Goal: Information Seeking & Learning: Learn about a topic

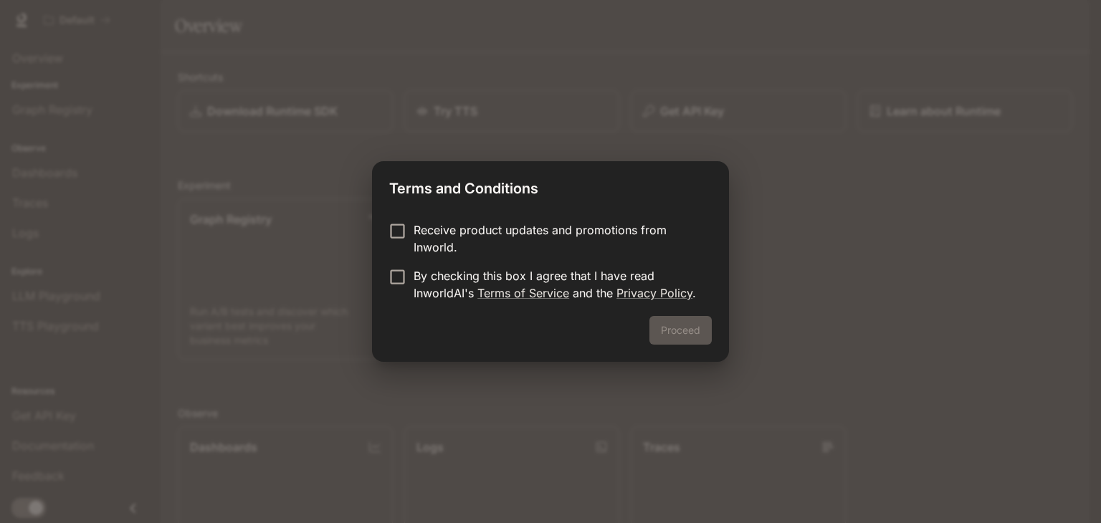
click at [402, 242] on label "Receive product updates and promotions from Inworld." at bounding box center [540, 239] width 319 height 34
click at [668, 333] on button "Proceed" at bounding box center [681, 330] width 62 height 29
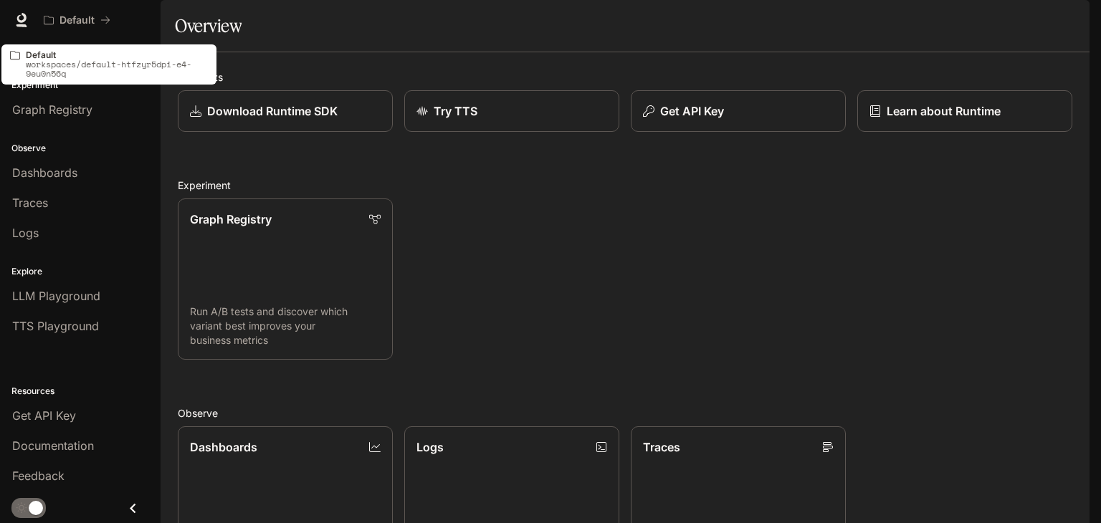
click at [34, 62] on p "workspaces/default-htfzyr5dpi-e4-9eu0n56q" at bounding box center [117, 69] width 182 height 19
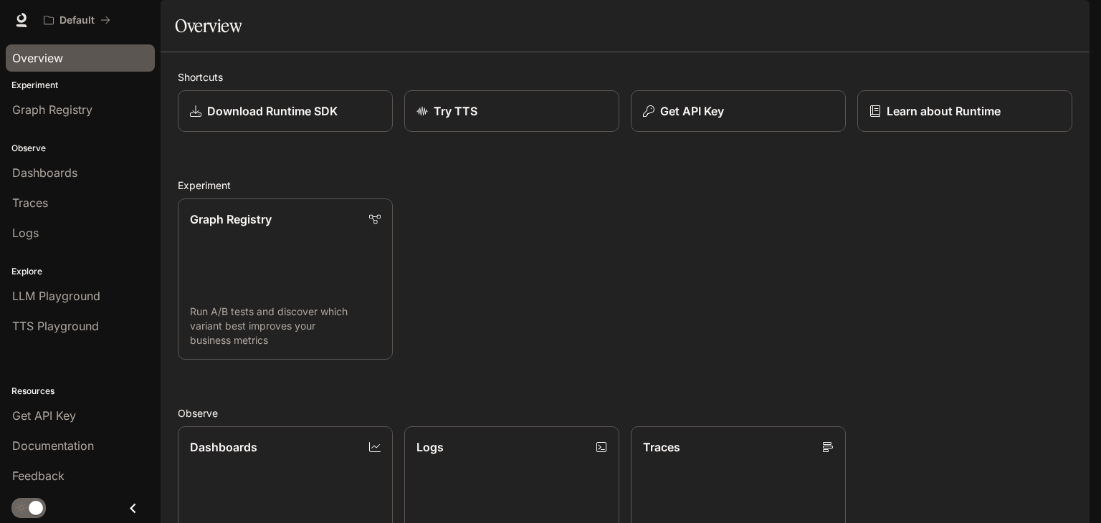
click at [62, 69] on link "Overview" at bounding box center [80, 57] width 149 height 27
click at [70, 115] on span "Graph Registry" at bounding box center [52, 109] width 80 height 17
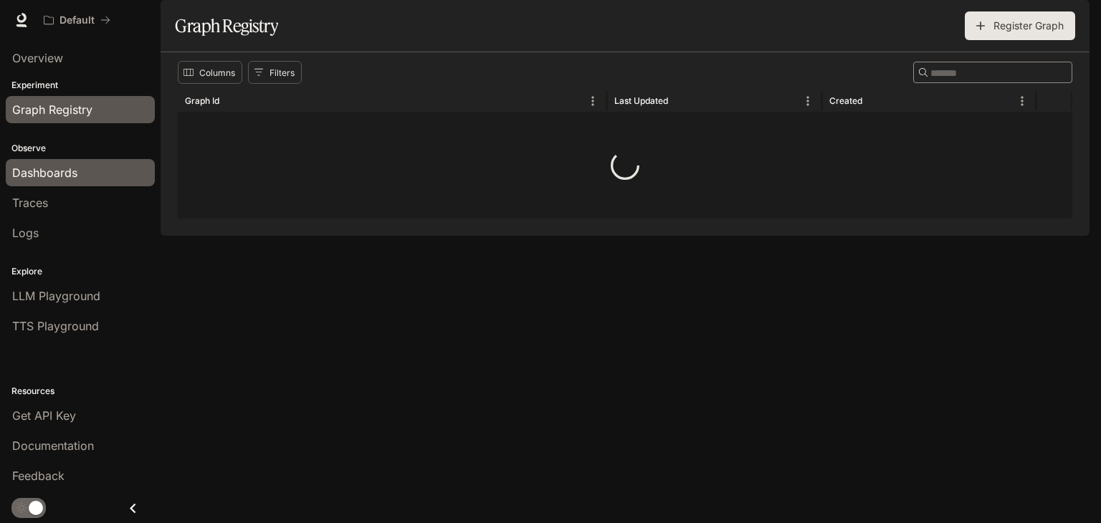
click at [77, 169] on span "Dashboards" at bounding box center [44, 172] width 65 height 17
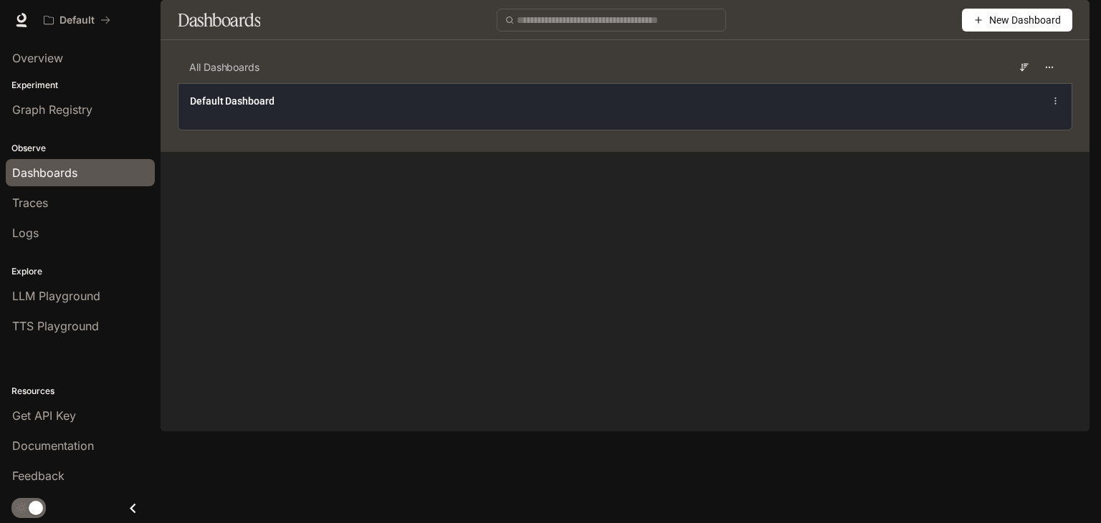
click at [350, 108] on div "Default Dashboard" at bounding box center [441, 101] width 503 height 14
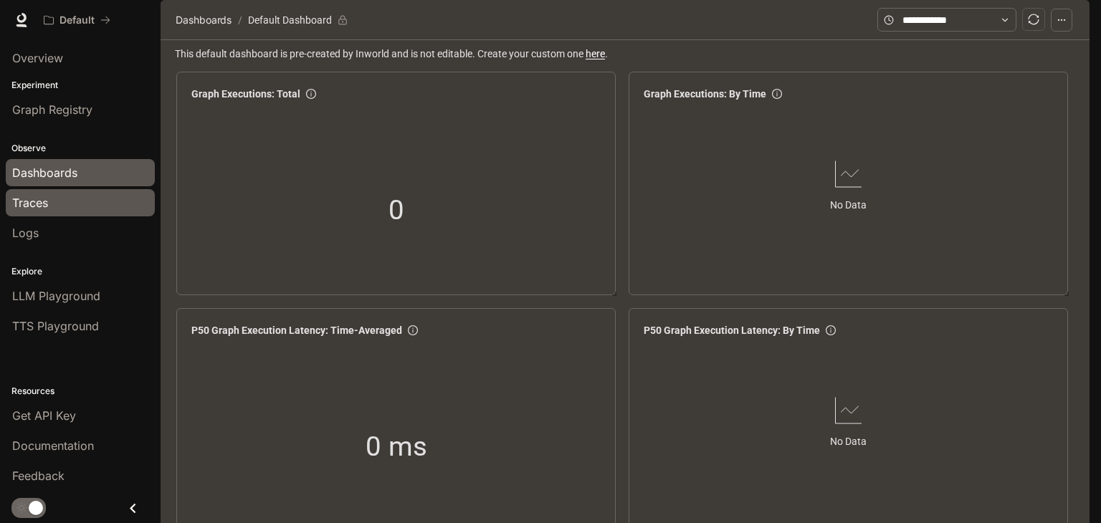
click at [106, 196] on div "Traces" at bounding box center [80, 202] width 136 height 17
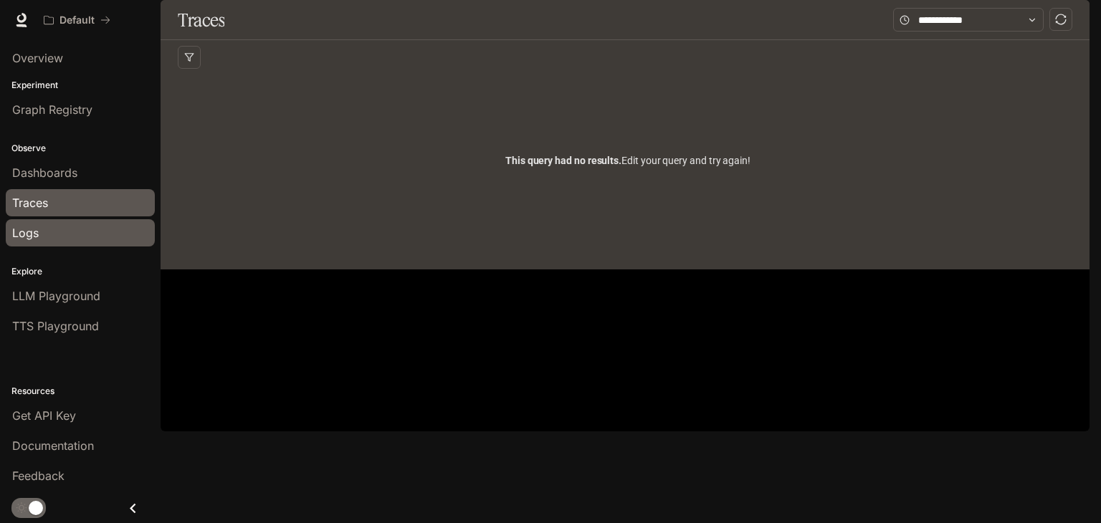
click at [100, 244] on link "Logs" at bounding box center [80, 232] width 149 height 27
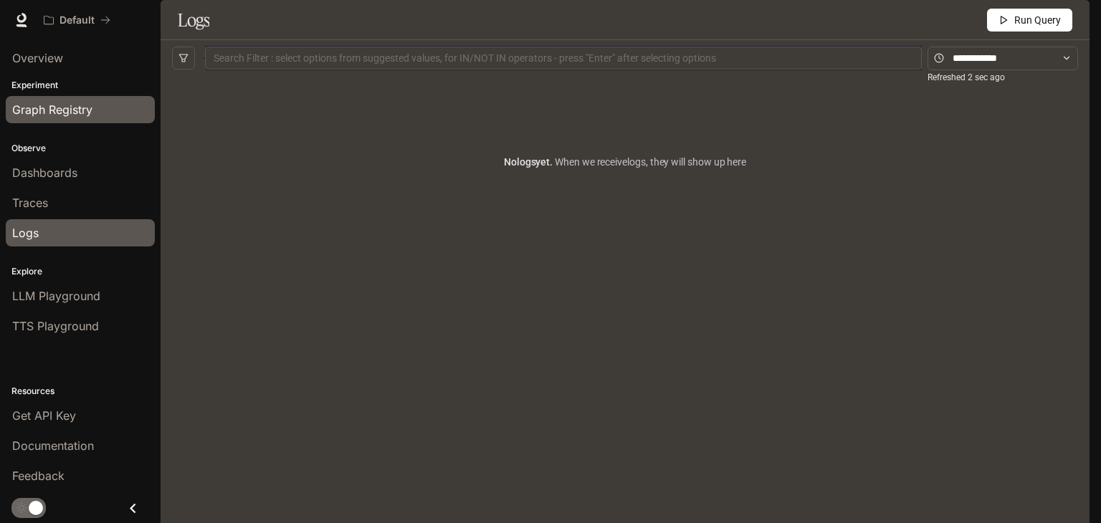
click at [95, 100] on link "Graph Registry" at bounding box center [80, 109] width 149 height 27
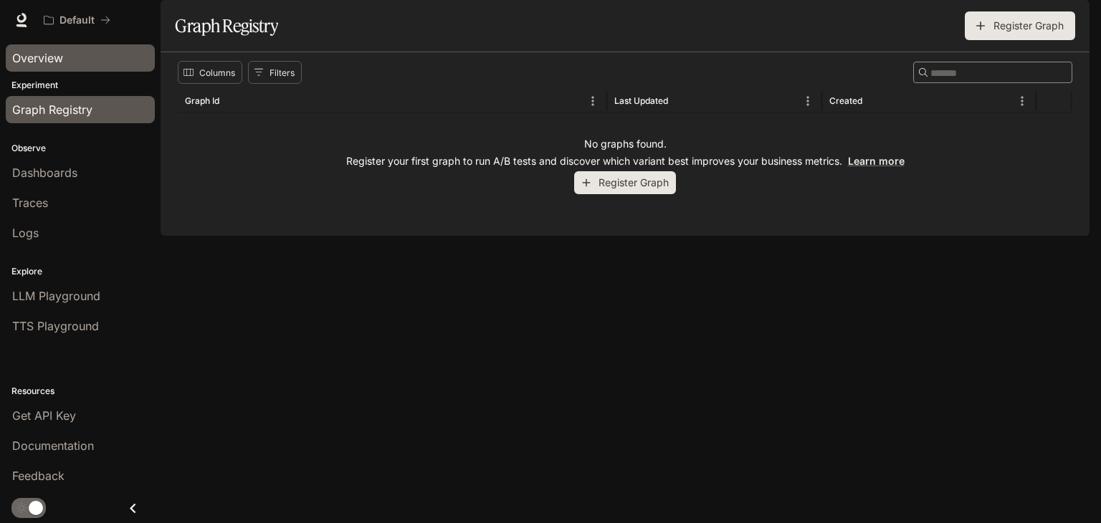
click at [96, 55] on div "Overview" at bounding box center [80, 57] width 136 height 17
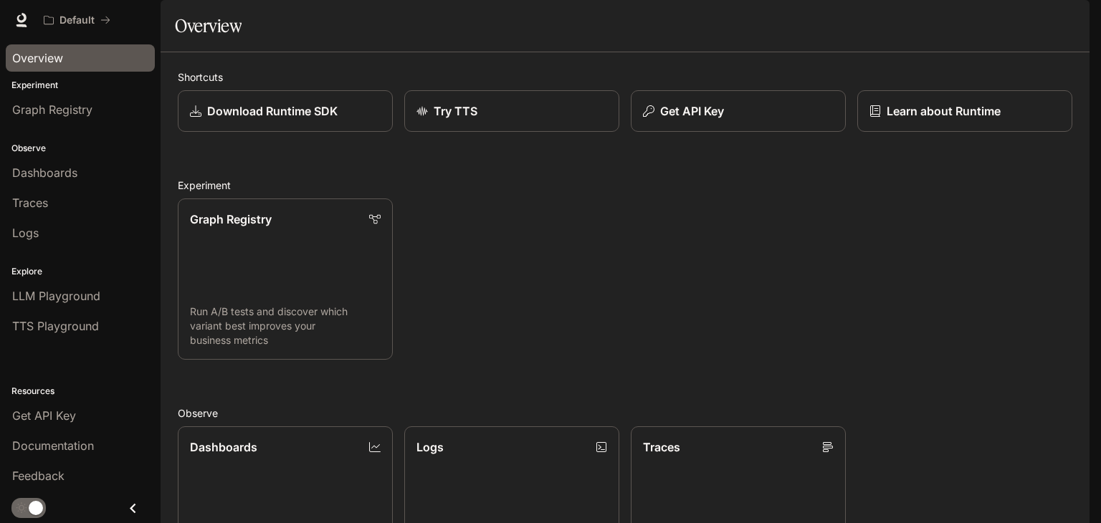
scroll to position [356, 0]
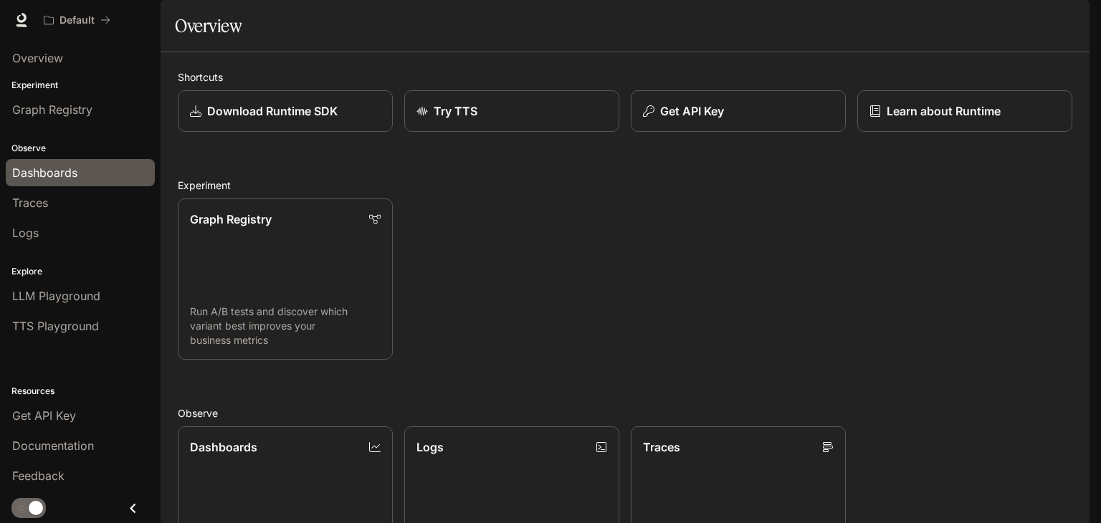
click at [70, 183] on link "Dashboards" at bounding box center [80, 172] width 149 height 27
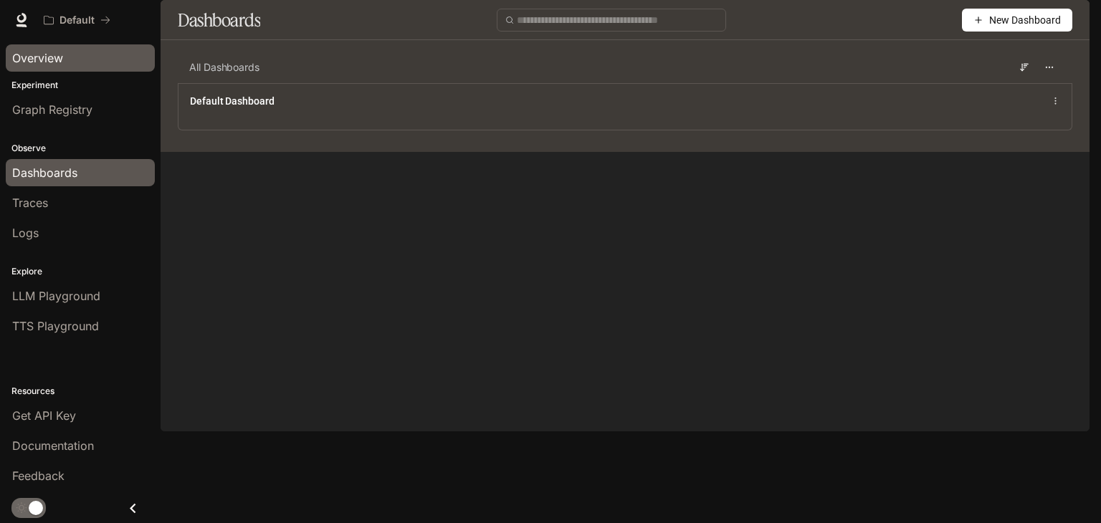
click at [67, 57] on div "Overview" at bounding box center [80, 57] width 136 height 17
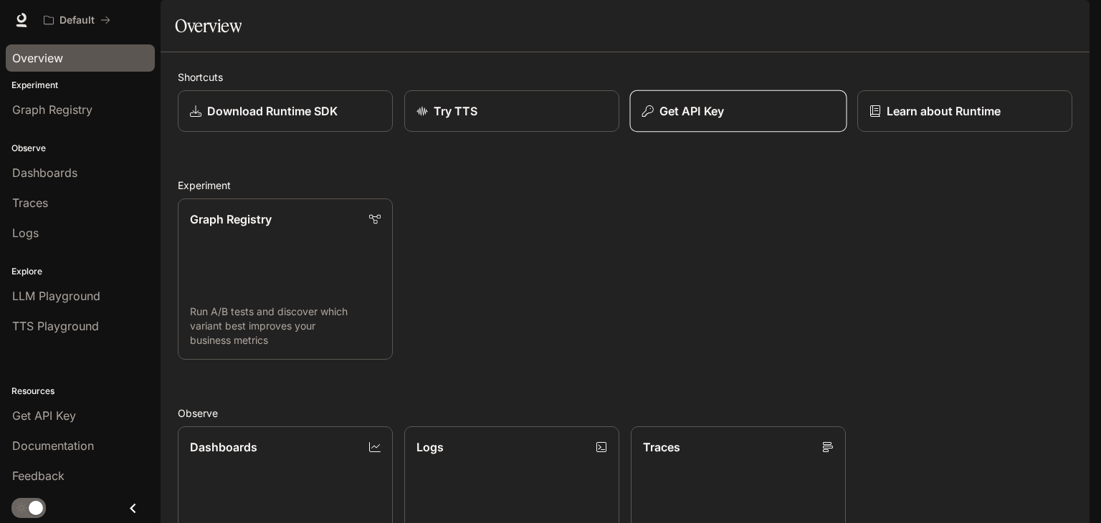
click at [737, 133] on button "Get API Key" at bounding box center [738, 111] width 217 height 42
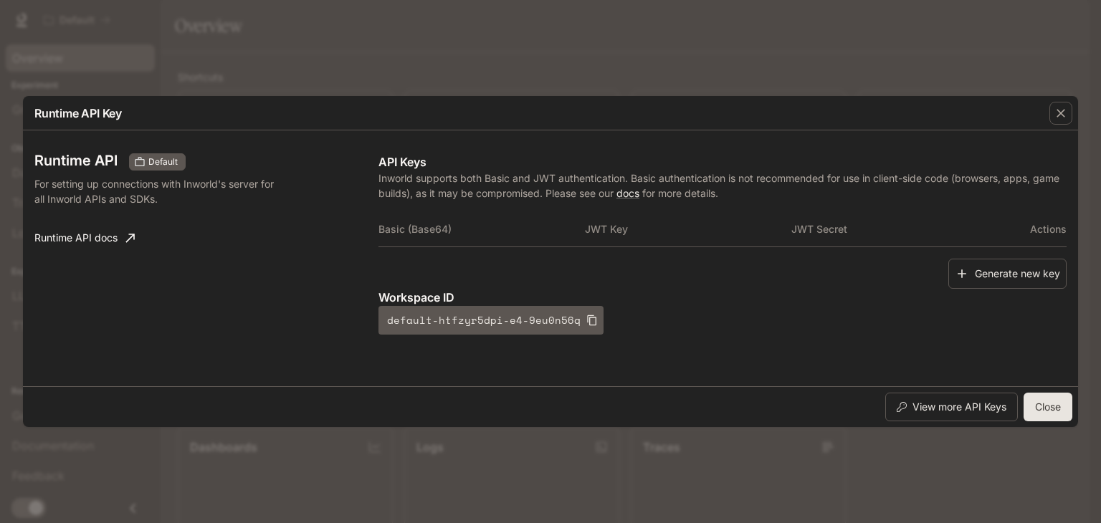
click at [455, 233] on th "Basic (Base64)" at bounding box center [482, 229] width 207 height 34
click at [1061, 118] on icon "button" at bounding box center [1061, 113] width 14 height 14
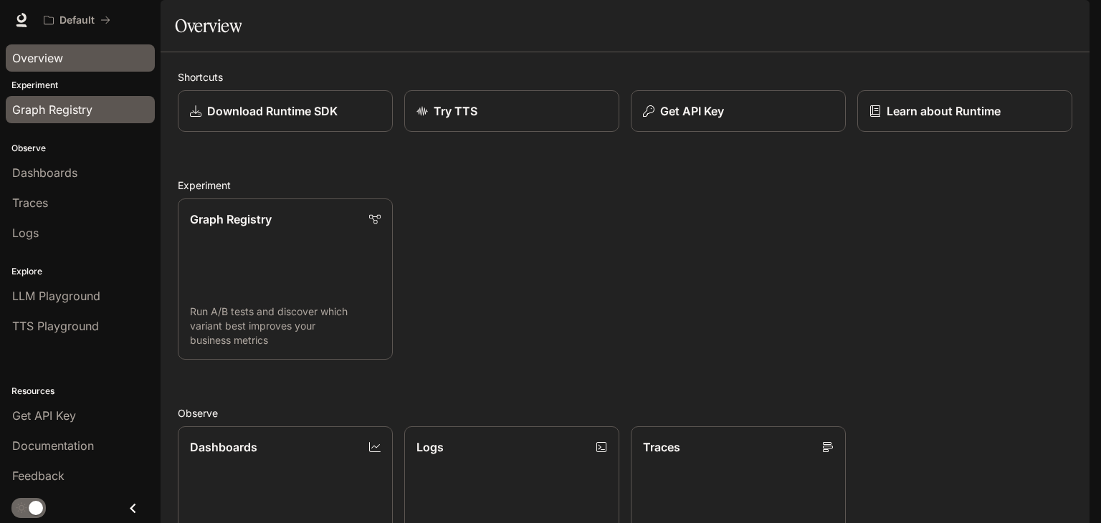
click at [55, 99] on link "Graph Registry" at bounding box center [80, 109] width 149 height 27
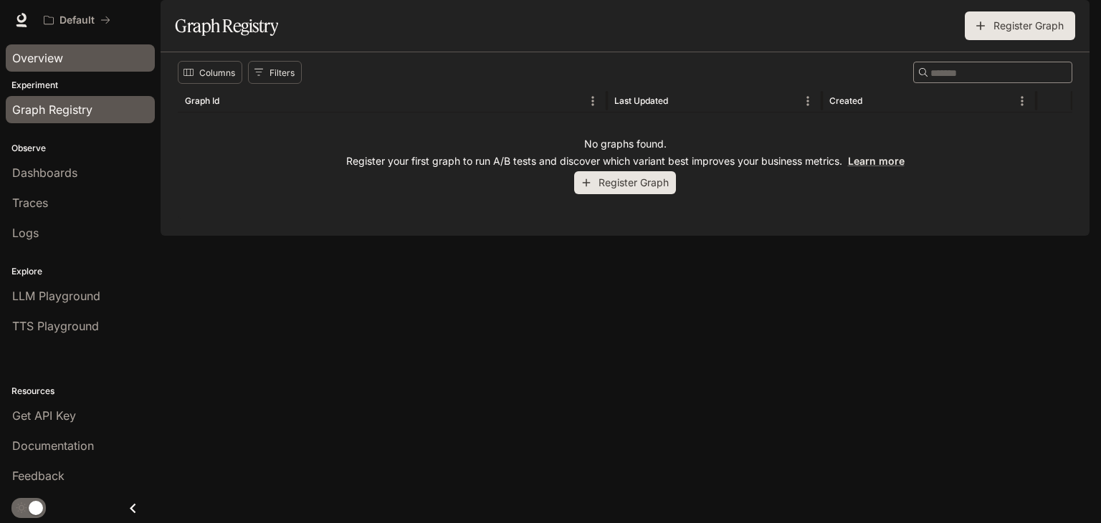
click at [81, 66] on div "Overview" at bounding box center [80, 57] width 136 height 17
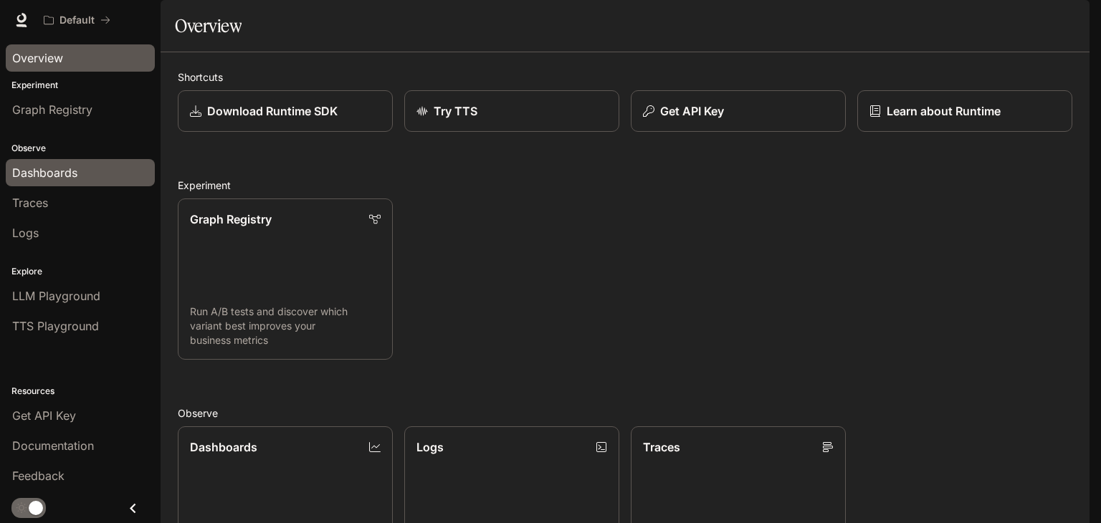
click at [52, 174] on span "Dashboards" at bounding box center [44, 172] width 65 height 17
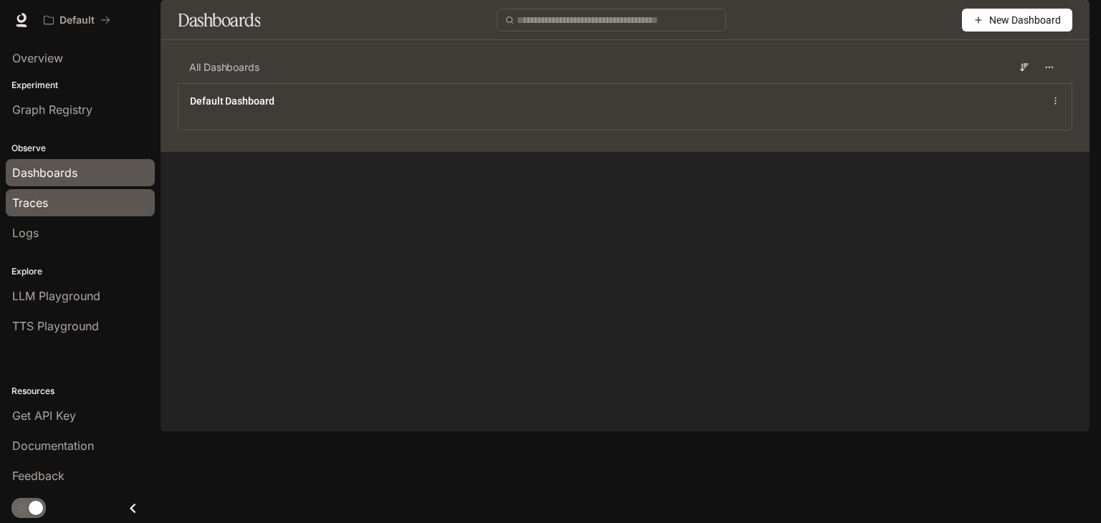
click at [60, 195] on div "Traces" at bounding box center [80, 202] width 136 height 17
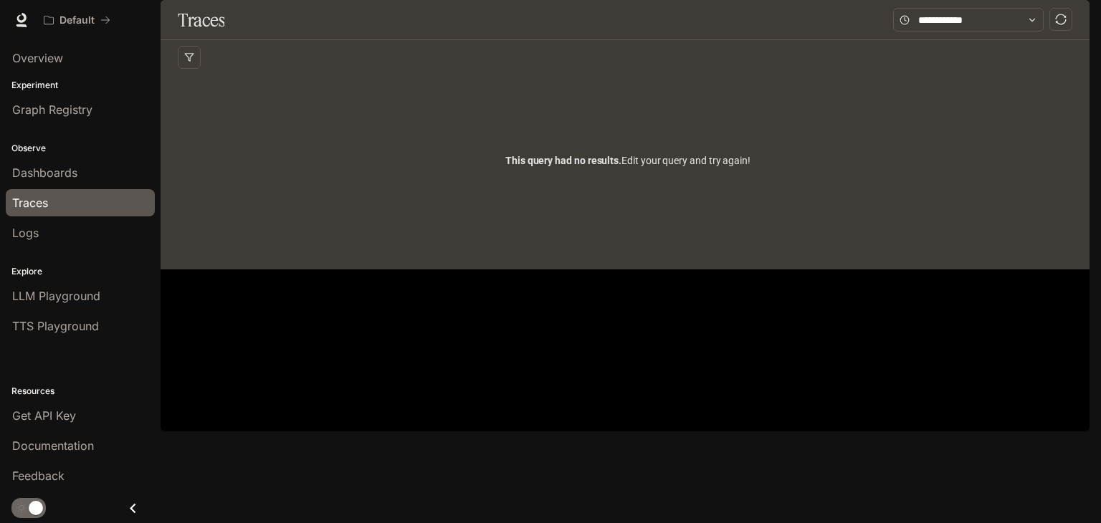
click at [63, 82] on p "Experiment" at bounding box center [80, 85] width 161 height 13
click at [72, 58] on div "Overview" at bounding box center [80, 57] width 136 height 17
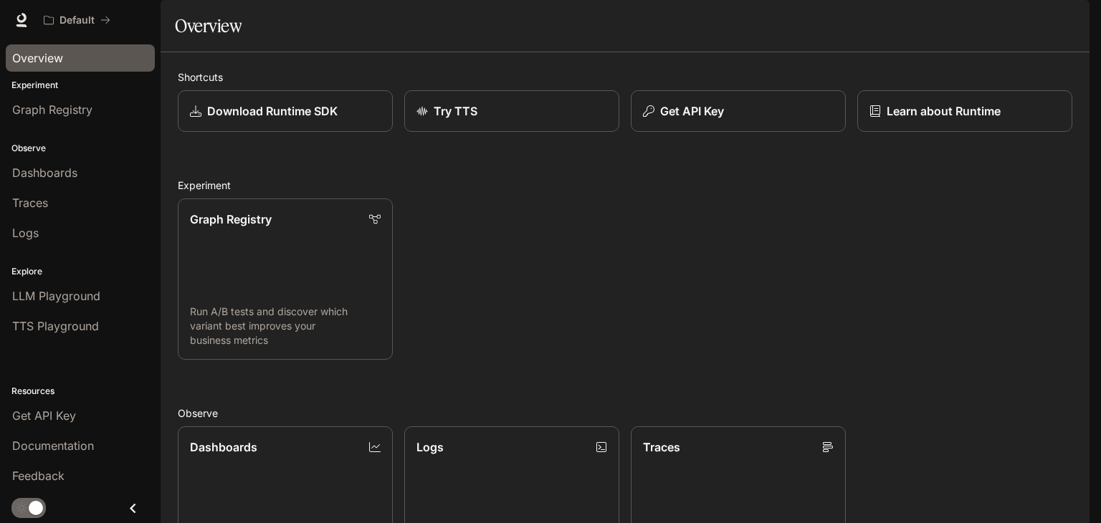
scroll to position [83, 0]
click at [29, 179] on span "Dashboards" at bounding box center [44, 172] width 65 height 17
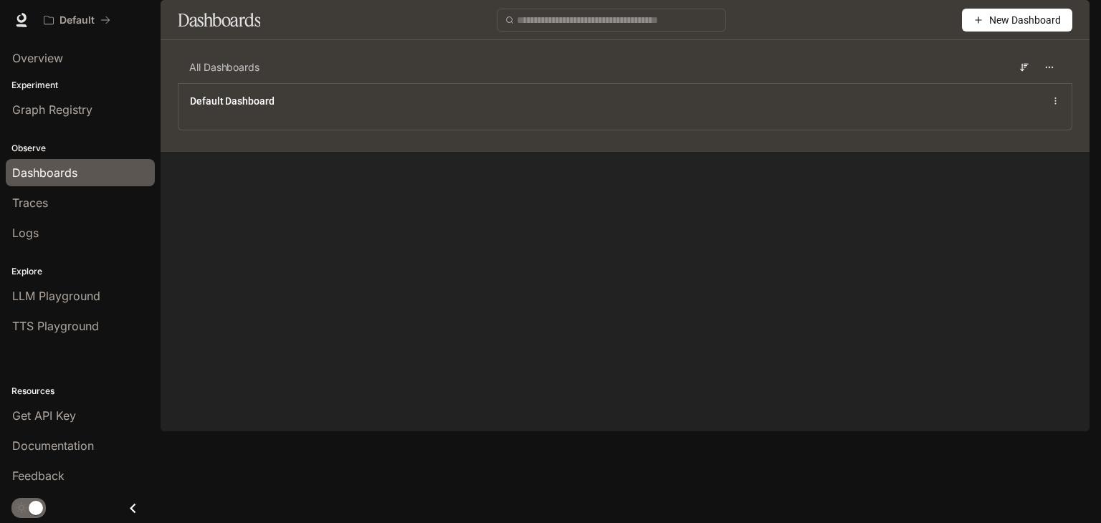
click at [1038, 28] on span "New Dashboard" at bounding box center [1026, 20] width 72 height 16
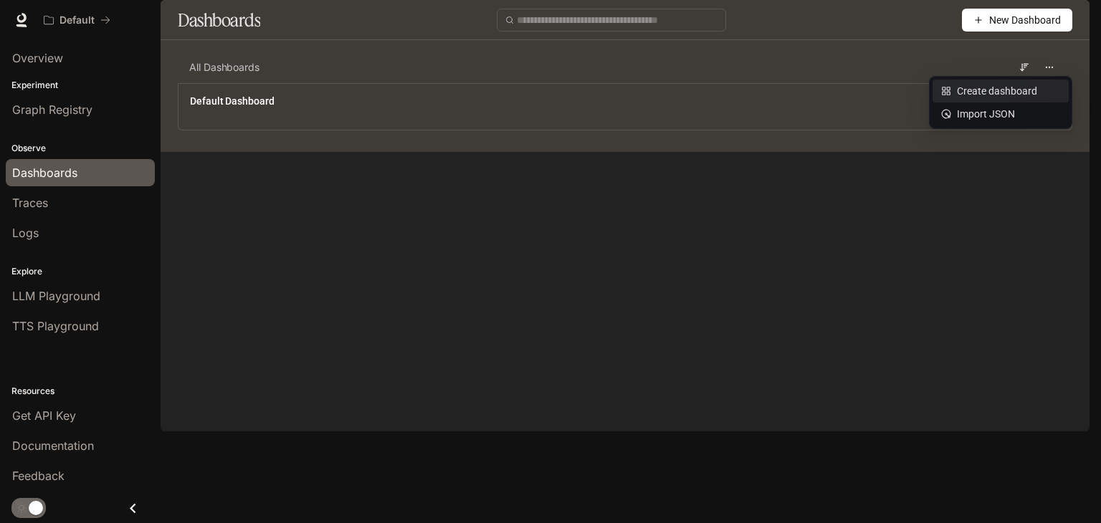
click at [995, 90] on div "Create dashboard" at bounding box center [1001, 91] width 119 height 16
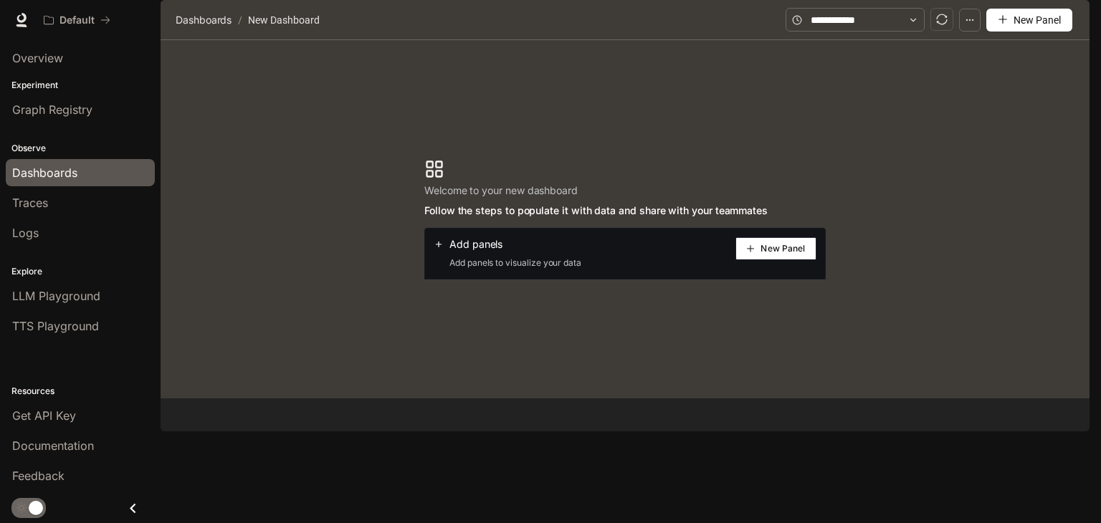
click at [757, 260] on button "New Panel" at bounding box center [776, 248] width 81 height 23
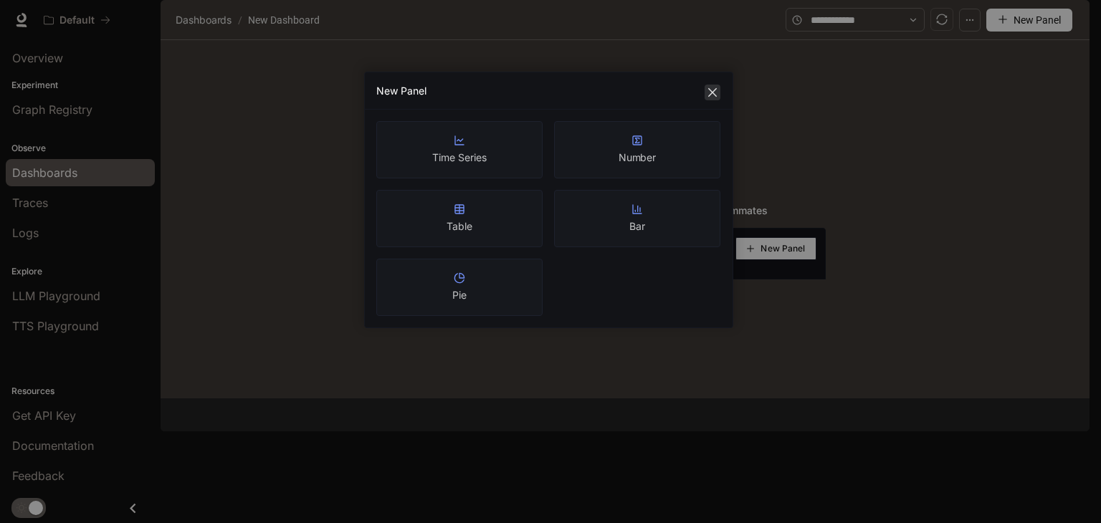
click at [706, 99] on button "Close" at bounding box center [713, 93] width 16 height 16
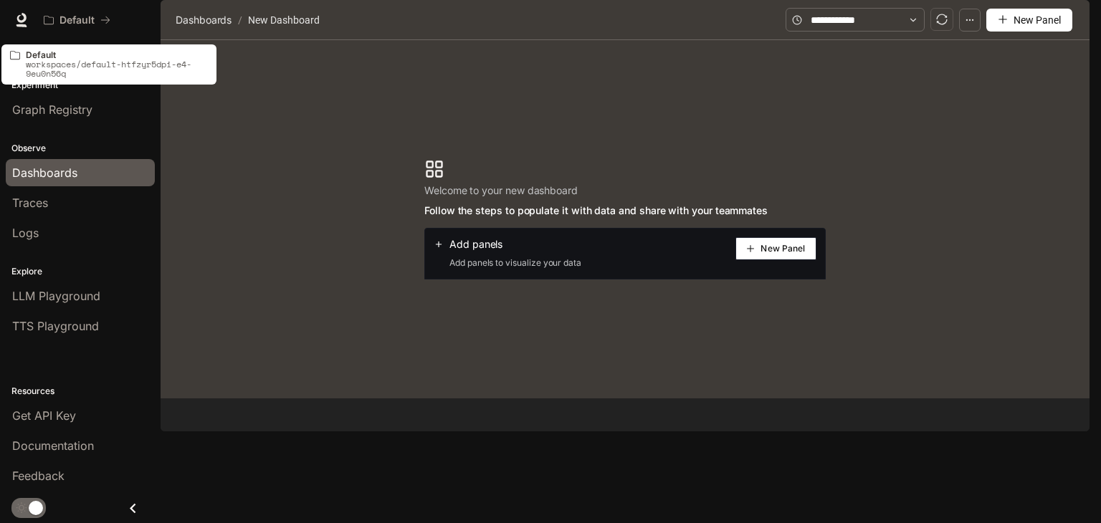
click at [61, 57] on div "Default workspaces/default-htfzyr5dpi-e4-9eu0n56q" at bounding box center [117, 64] width 182 height 29
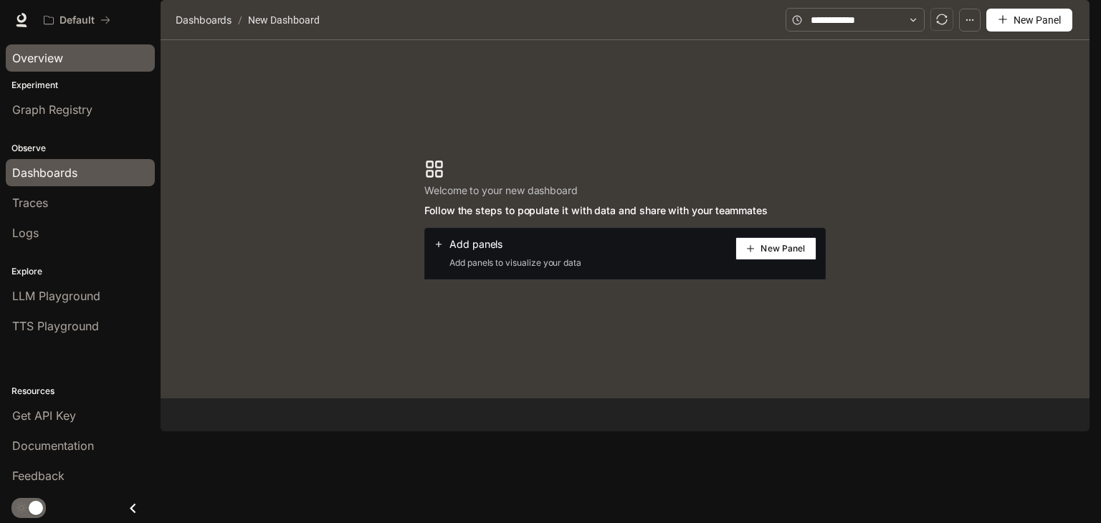
click at [118, 54] on div "Overview" at bounding box center [80, 57] width 136 height 17
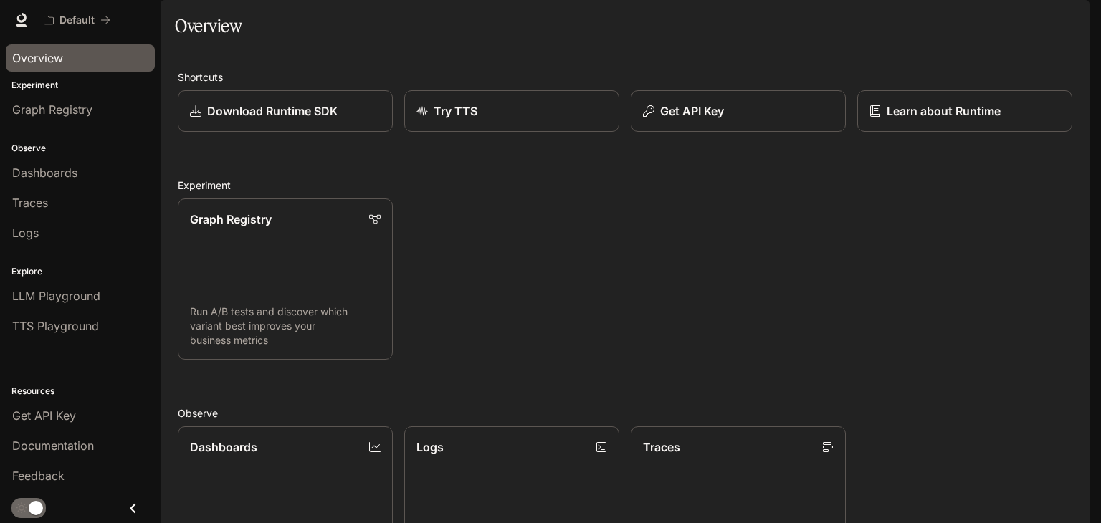
click at [128, 506] on icon "Close drawer" at bounding box center [132, 508] width 19 height 19
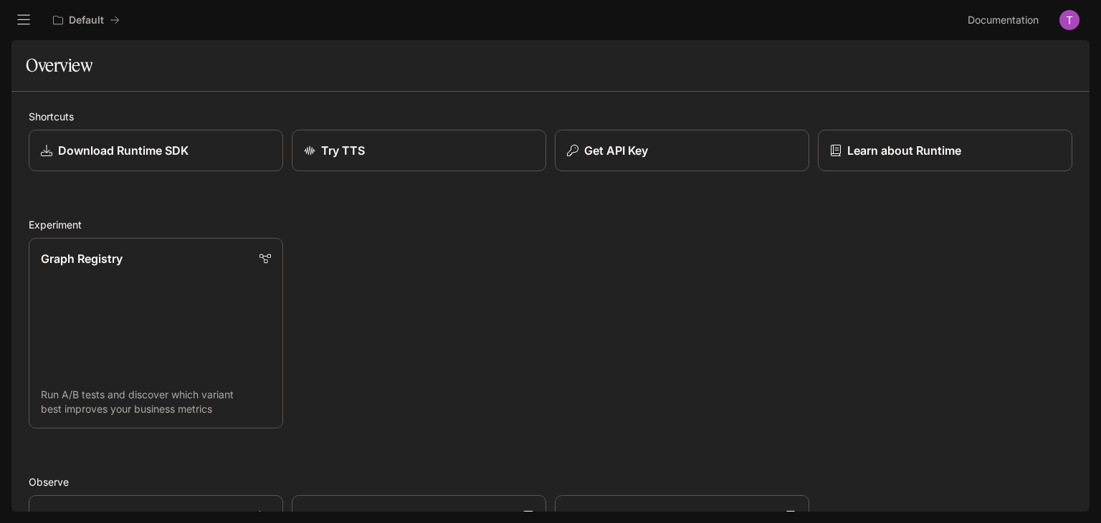
click at [32, 15] on button "open drawer" at bounding box center [24, 20] width 26 height 26
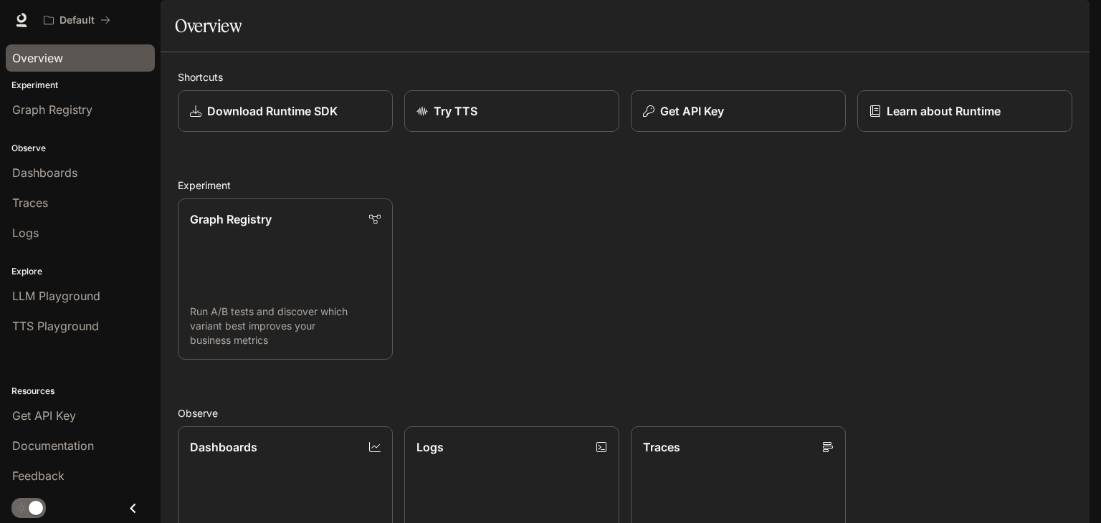
click at [298, 199] on div "Shortcuts Download Runtime SDK Try TTS Get API Key Learn about Runtime Experime…" at bounding box center [625, 443] width 895 height 746
click at [20, 14] on icon at bounding box center [21, 20] width 14 height 14
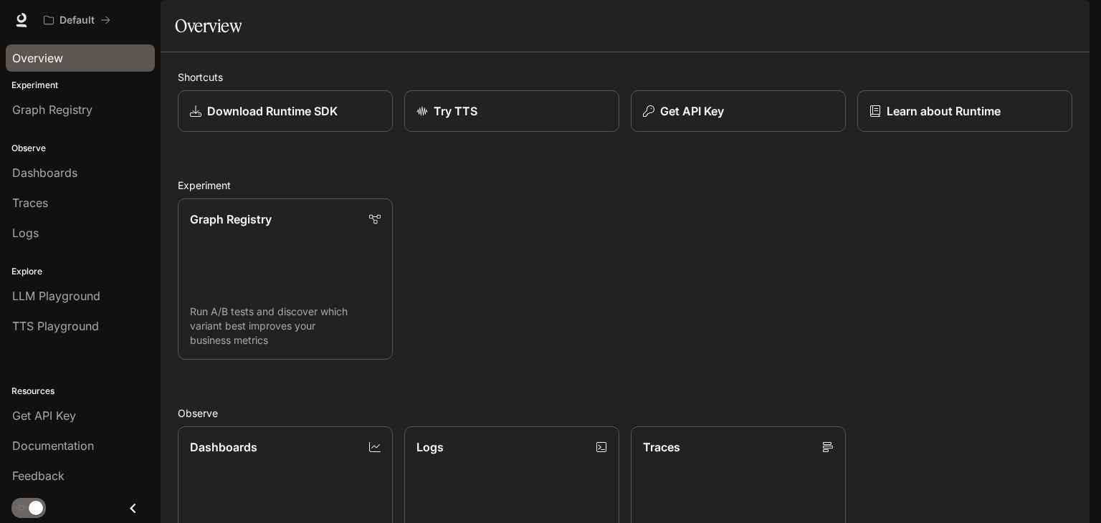
click at [98, 52] on div "Overview" at bounding box center [80, 57] width 136 height 17
click at [83, 164] on div "Dashboards" at bounding box center [80, 172] width 136 height 17
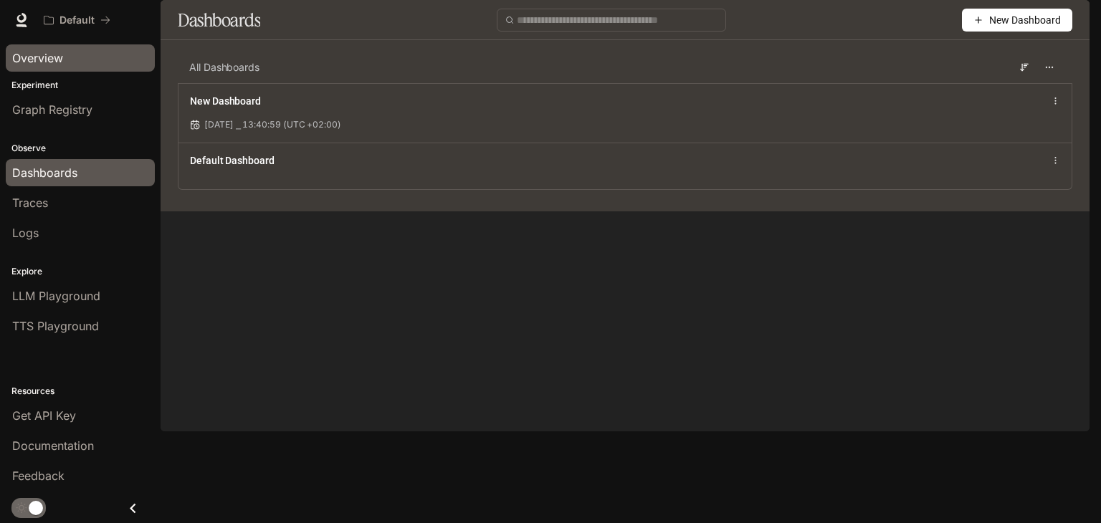
click at [87, 55] on div "Overview" at bounding box center [80, 57] width 136 height 17
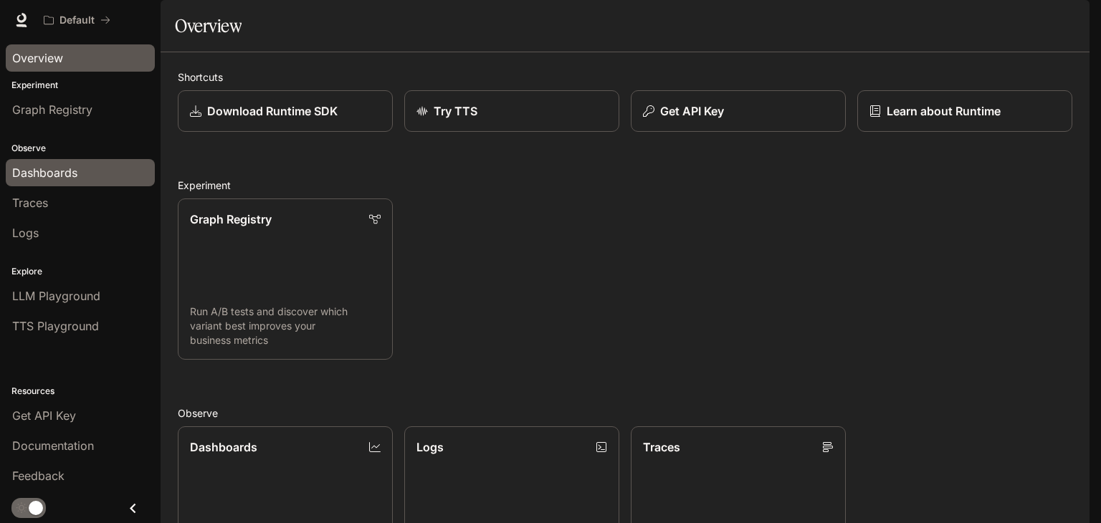
click at [36, 174] on span "Dashboards" at bounding box center [44, 172] width 65 height 17
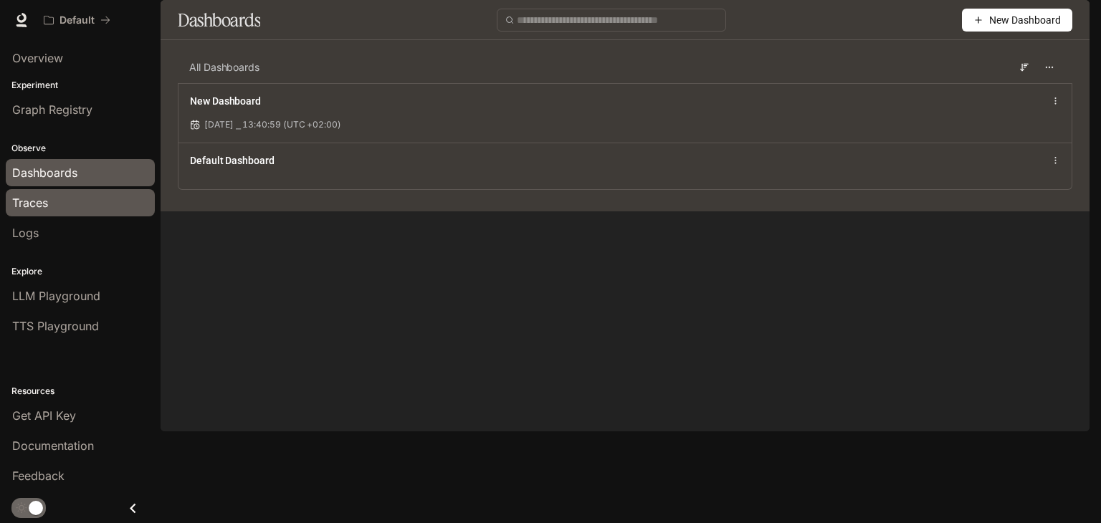
click at [94, 205] on div "Traces" at bounding box center [80, 202] width 136 height 17
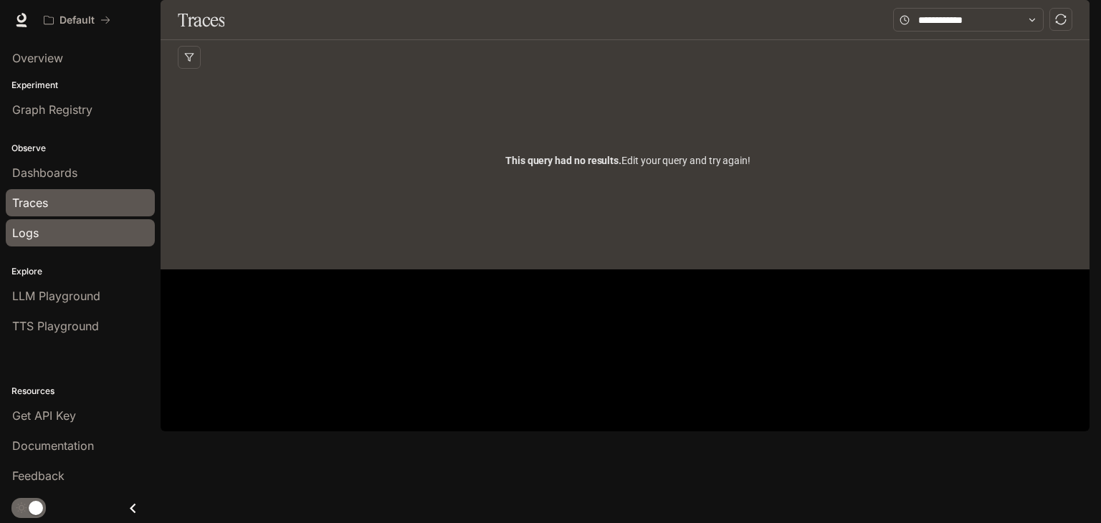
click at [91, 230] on div "Logs" at bounding box center [80, 232] width 136 height 17
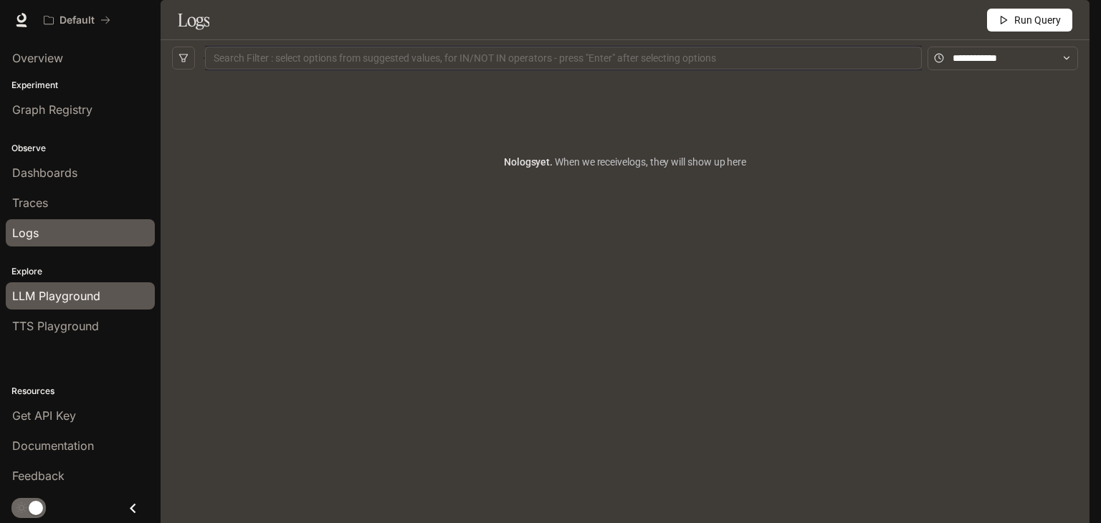
click at [85, 288] on span "LLM Playground" at bounding box center [56, 296] width 88 height 17
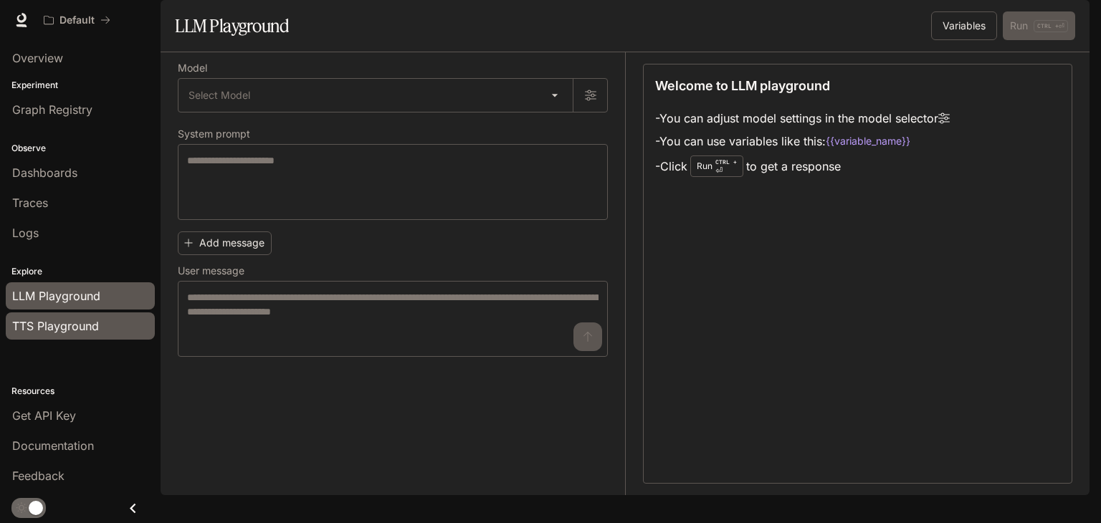
click at [49, 320] on span "TTS Playground" at bounding box center [55, 326] width 87 height 17
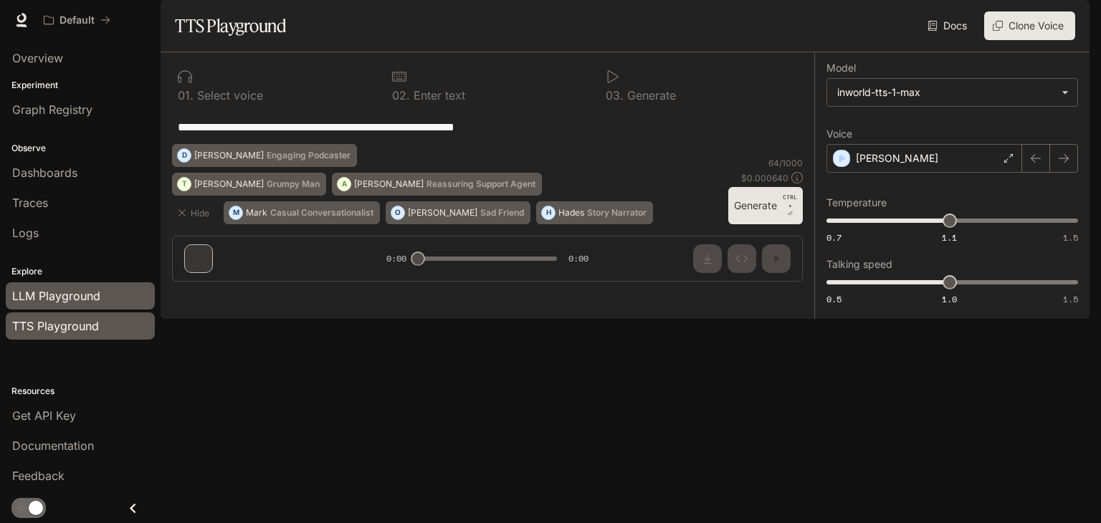
click at [66, 300] on span "LLM Playground" at bounding box center [56, 296] width 88 height 17
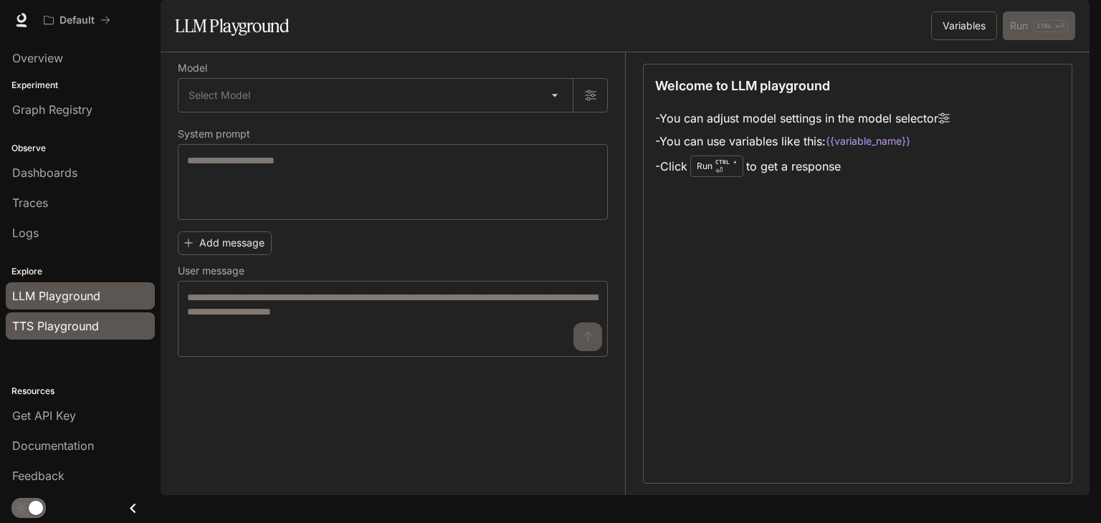
click at [123, 333] on link "TTS Playground" at bounding box center [80, 326] width 149 height 27
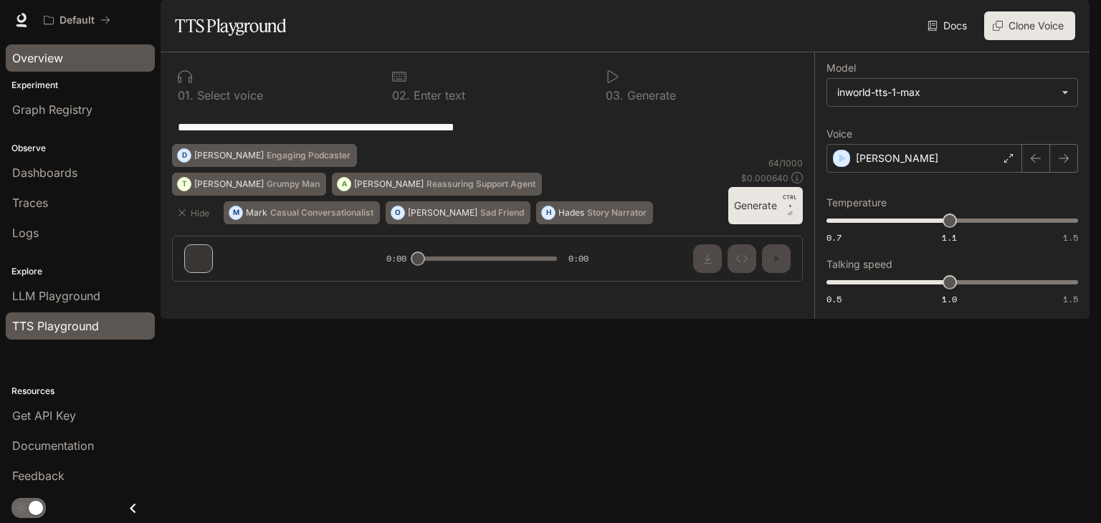
click at [44, 52] on span "Overview" at bounding box center [37, 57] width 51 height 17
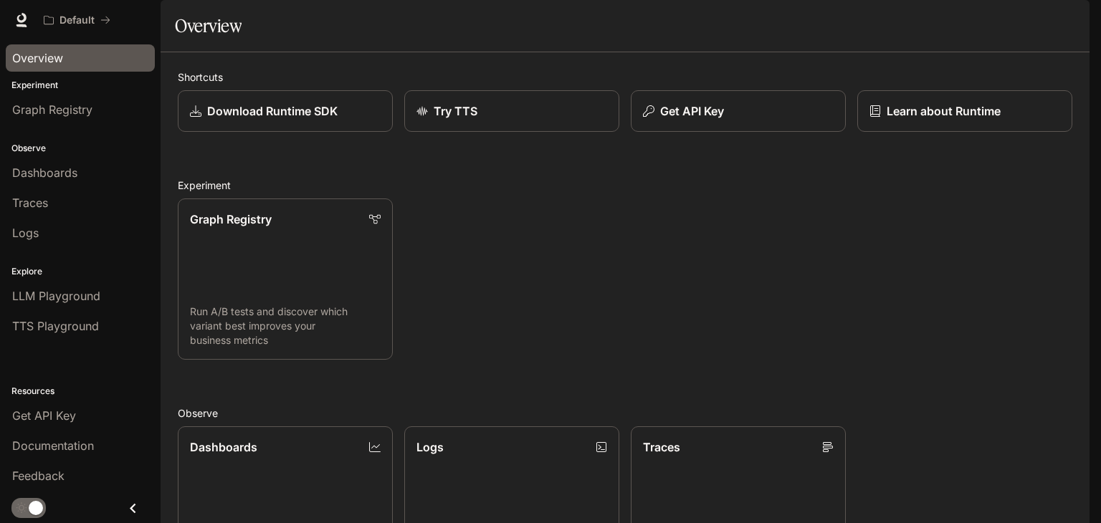
scroll to position [356, 0]
click at [50, 473] on span "Feedback" at bounding box center [38, 476] width 52 height 17
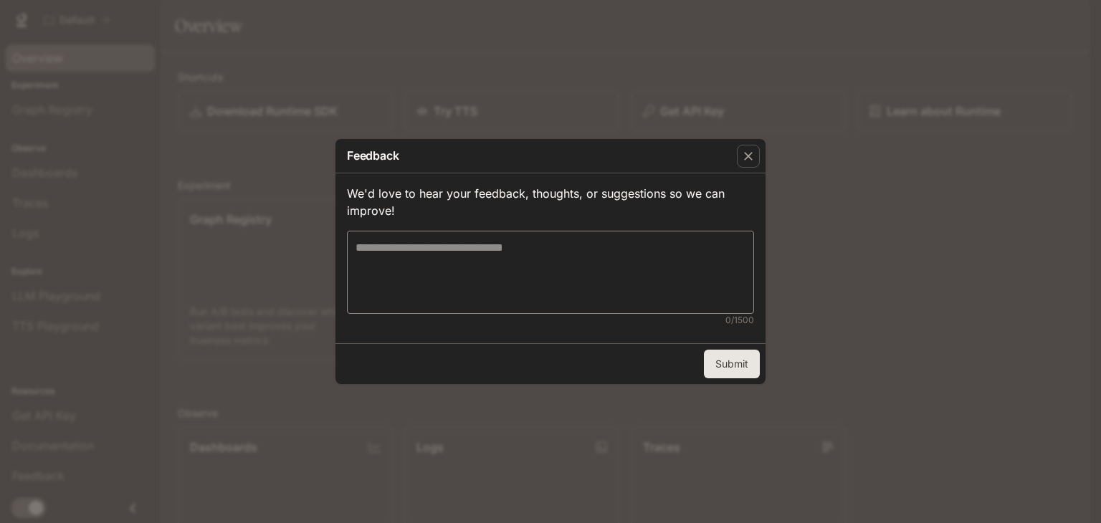
click at [498, 229] on div "We'd love to hear your feedback, thoughts, or suggestions so we can improve! * …" at bounding box center [550, 258] width 407 height 158
click at [497, 239] on div "* ​" at bounding box center [550, 272] width 407 height 83
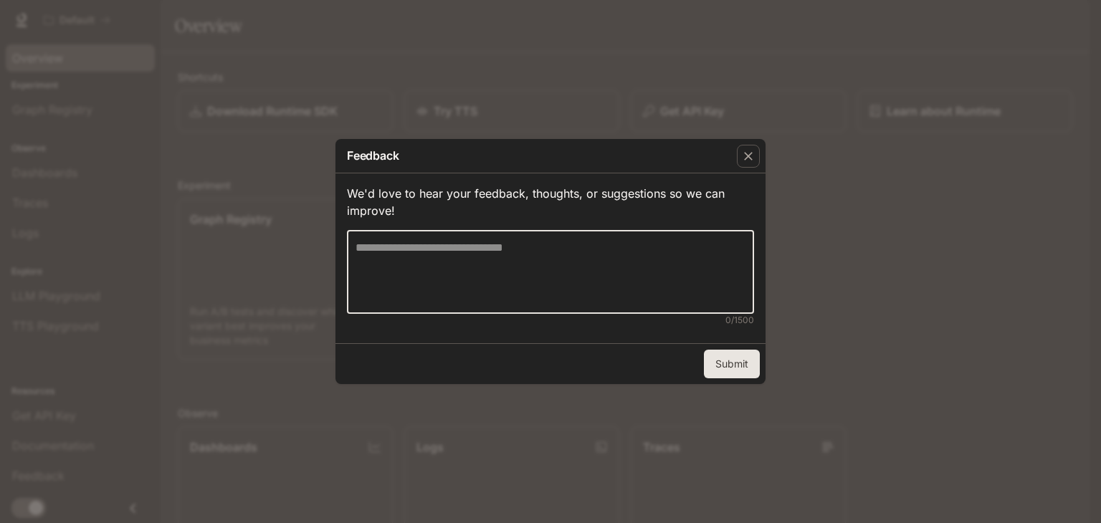
type textarea "*"
type textarea "**********"
click at [726, 352] on button "Submit" at bounding box center [732, 364] width 56 height 29
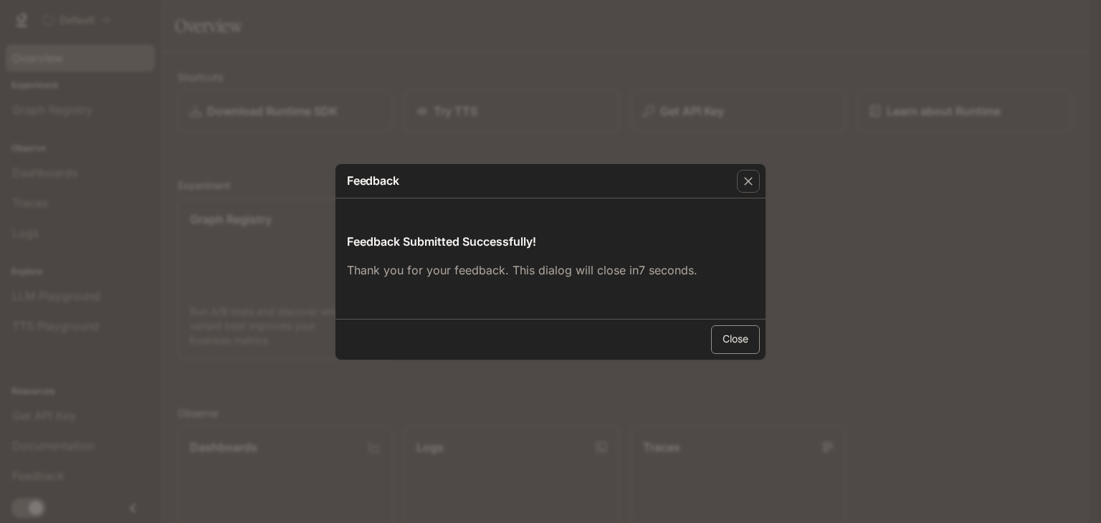
click at [736, 341] on button "Close" at bounding box center [735, 340] width 49 height 29
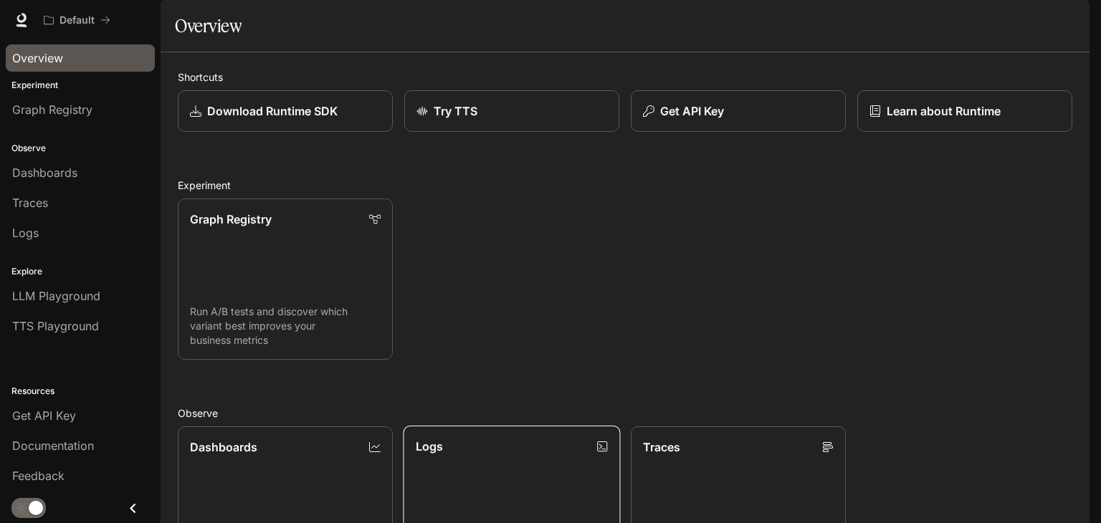
scroll to position [0, 0]
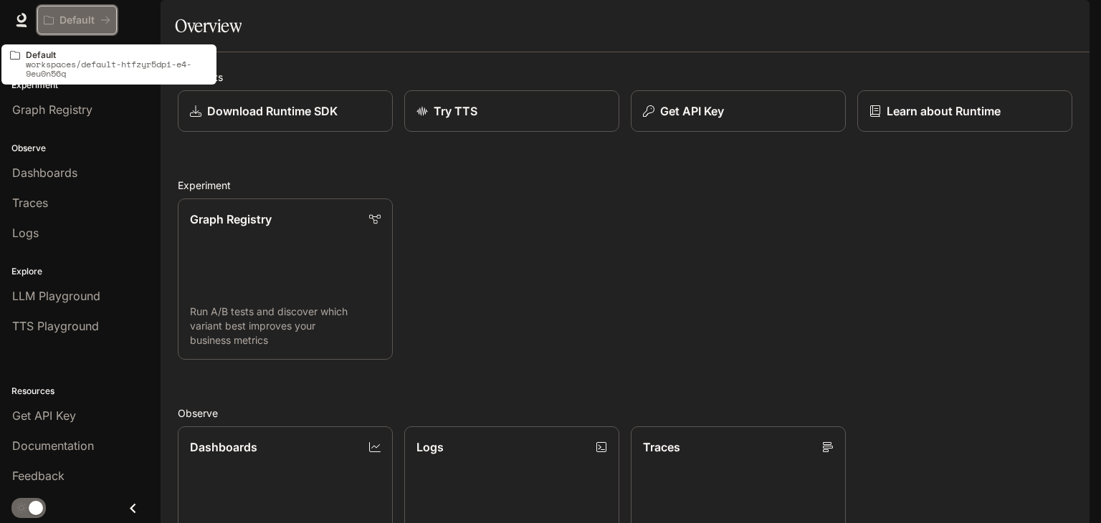
click at [77, 16] on p "Default" at bounding box center [77, 20] width 35 height 12
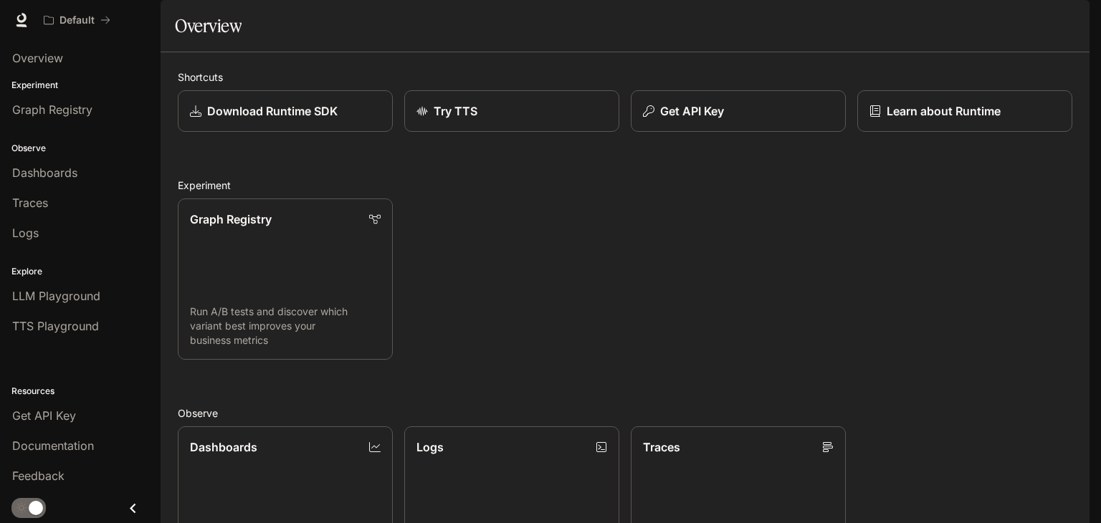
click at [1008, 22] on span "Documentation" at bounding box center [1003, 20] width 71 height 18
